Goal: Task Accomplishment & Management: Manage account settings

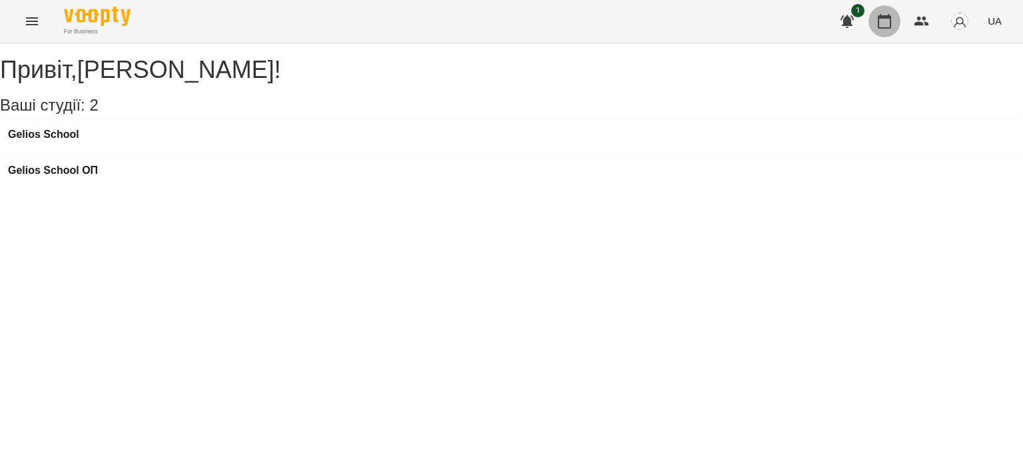
click at [888, 22] on icon "button" at bounding box center [884, 21] width 16 height 16
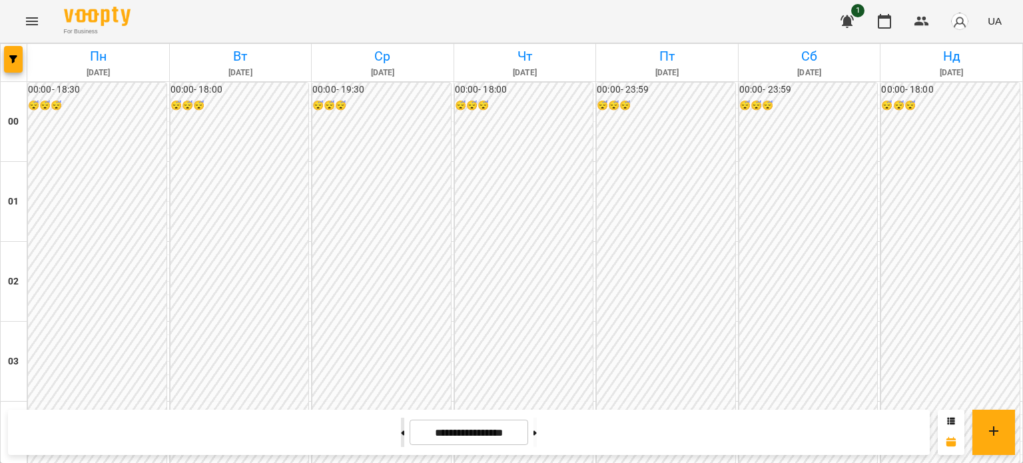
click at [401, 429] on button at bounding box center [402, 432] width 3 height 29
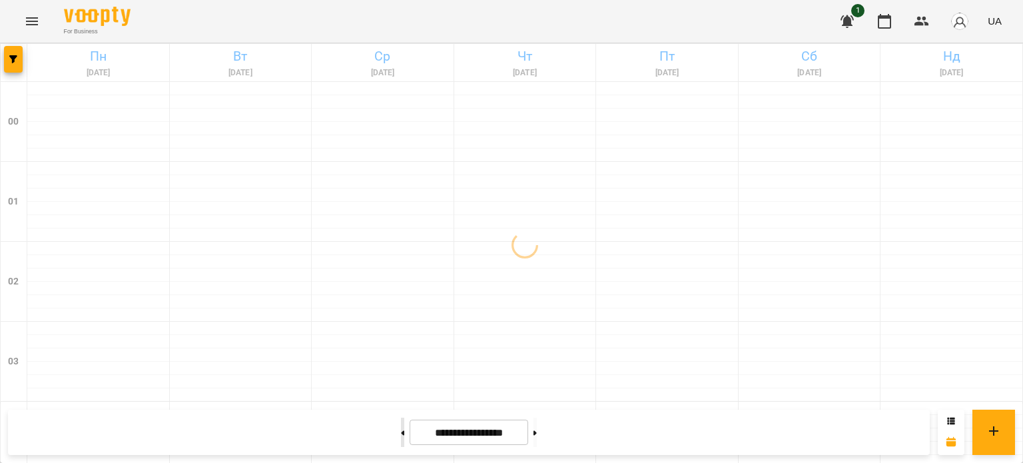
click at [401, 428] on button at bounding box center [402, 432] width 3 height 29
click at [401, 431] on button at bounding box center [402, 432] width 3 height 29
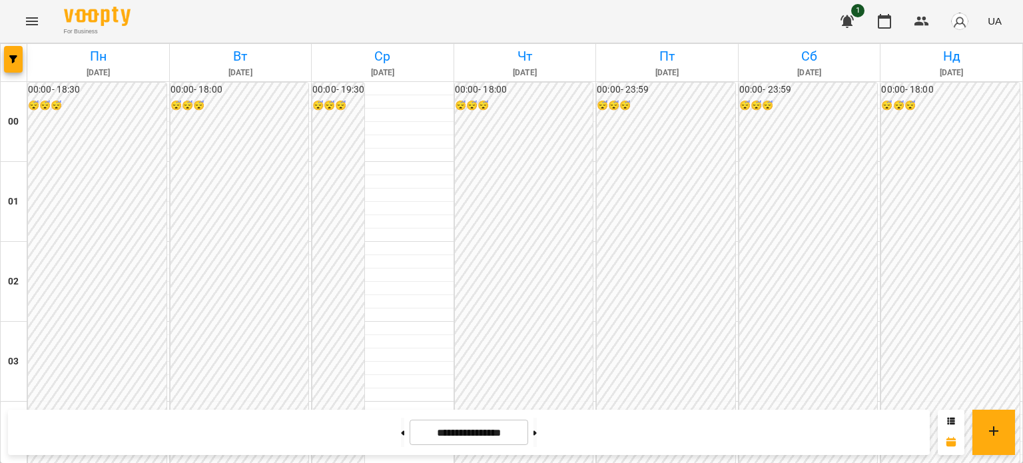
scroll to position [1596, 0]
click at [537, 433] on button at bounding box center [534, 432] width 3 height 29
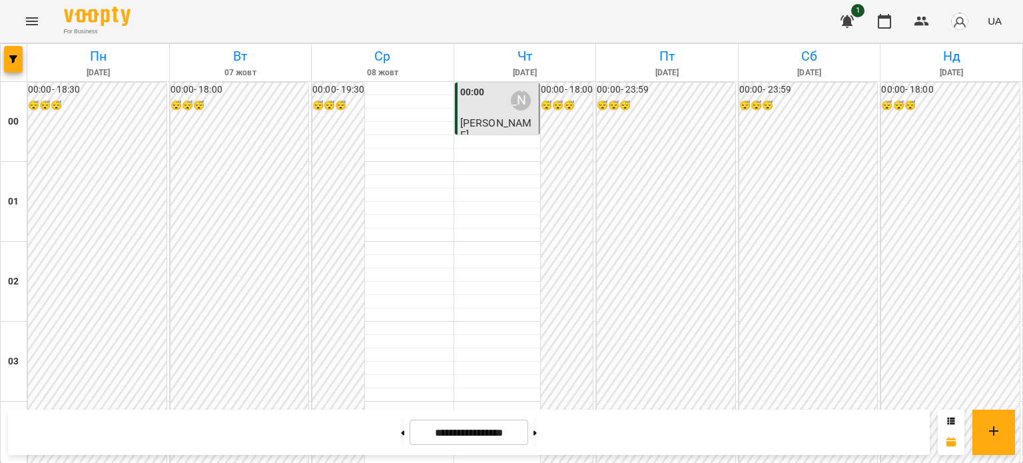
scroll to position [1330, 0]
click at [537, 433] on button at bounding box center [534, 432] width 3 height 29
type input "**********"
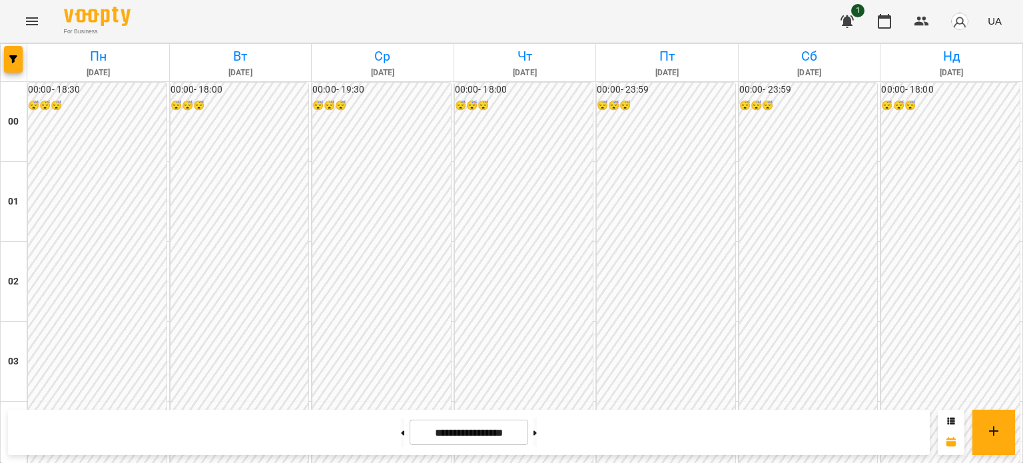
scroll to position [1596, 0]
